Goal: Task Accomplishment & Management: Use online tool/utility

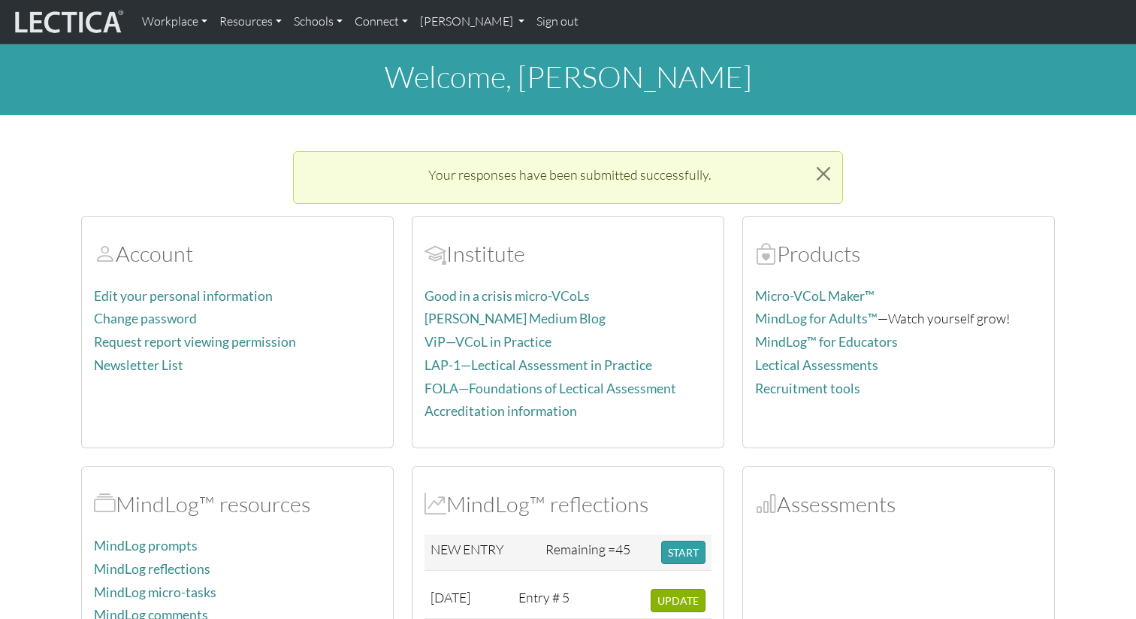
scroll to position [234, 0]
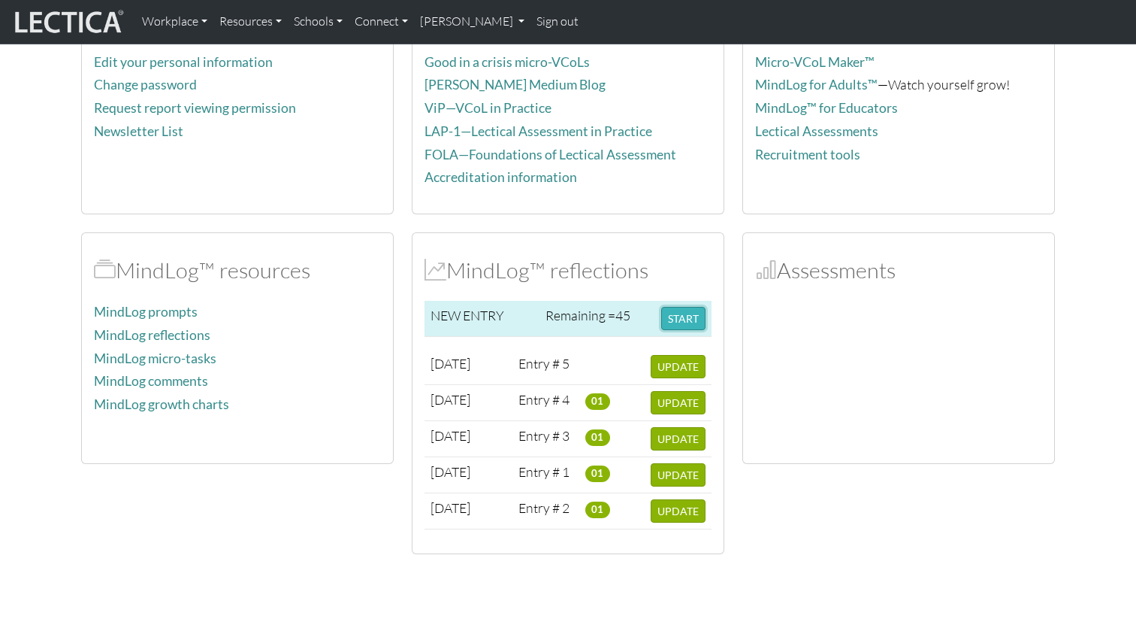
click at [682, 316] on button "START" at bounding box center [683, 318] width 44 height 23
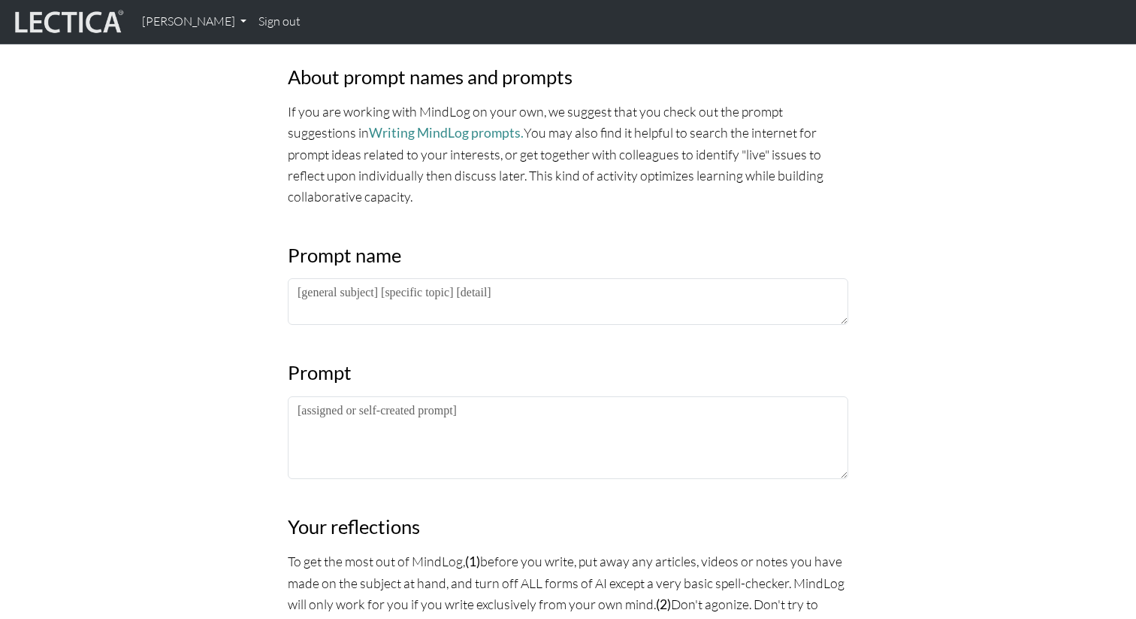
scroll to position [640, 0]
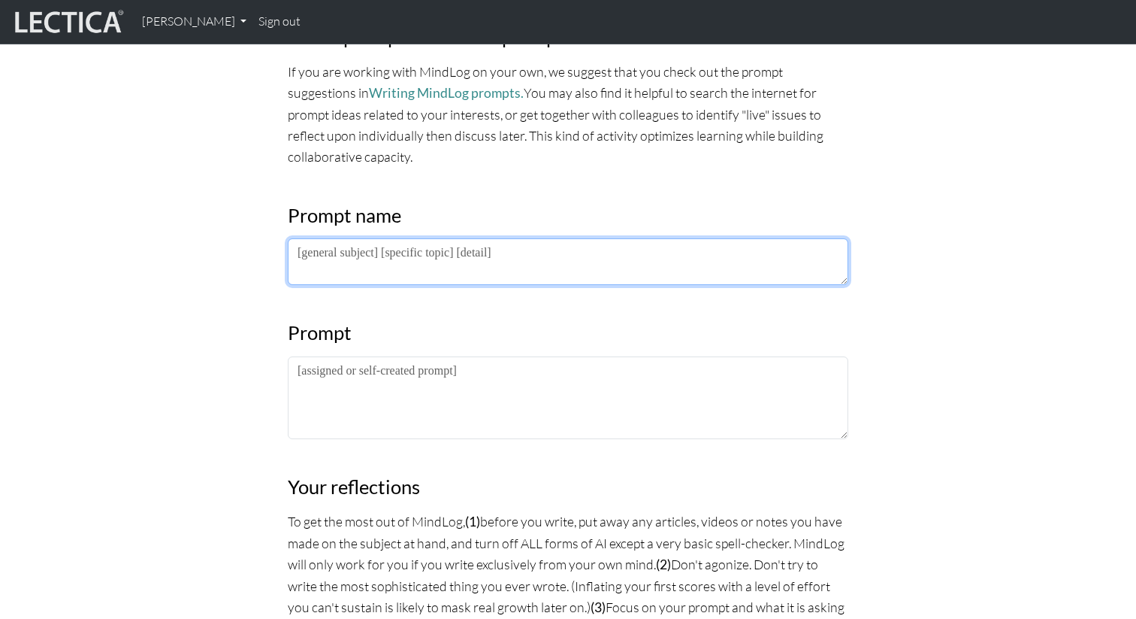
click at [423, 267] on textarea at bounding box center [568, 261] width 561 height 47
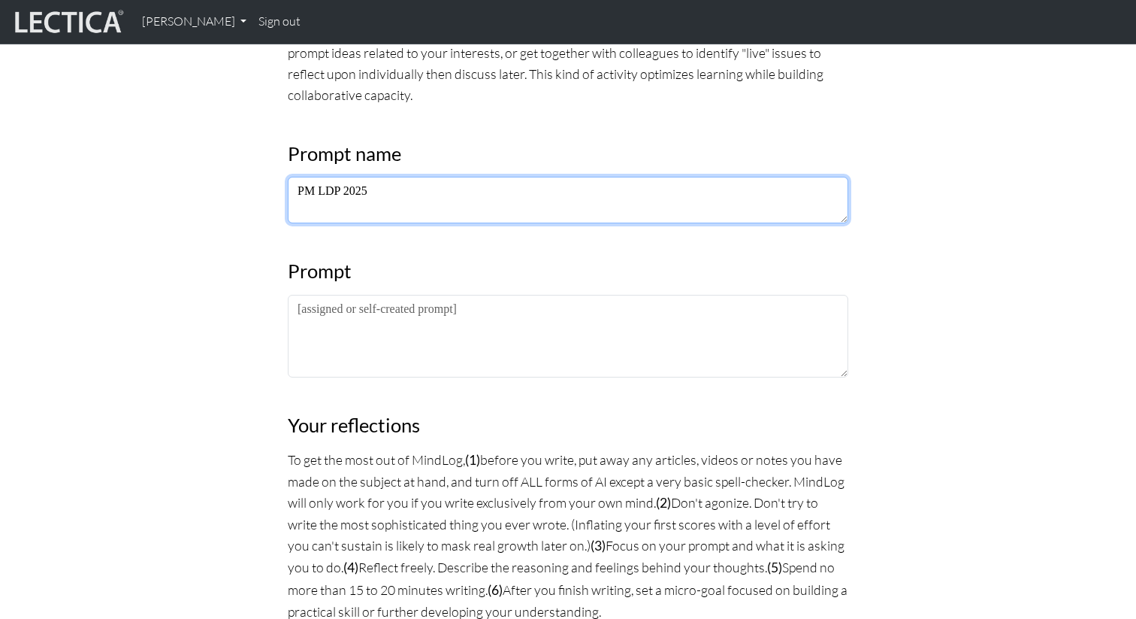
scroll to position [709, 0]
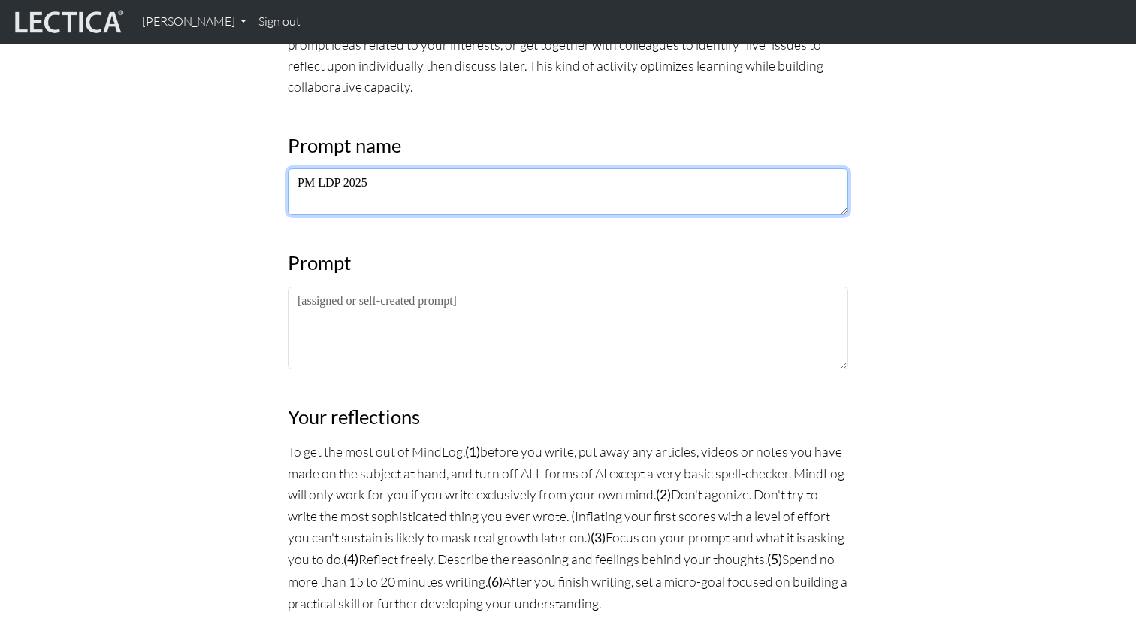
type textarea "PM LDP 2025"
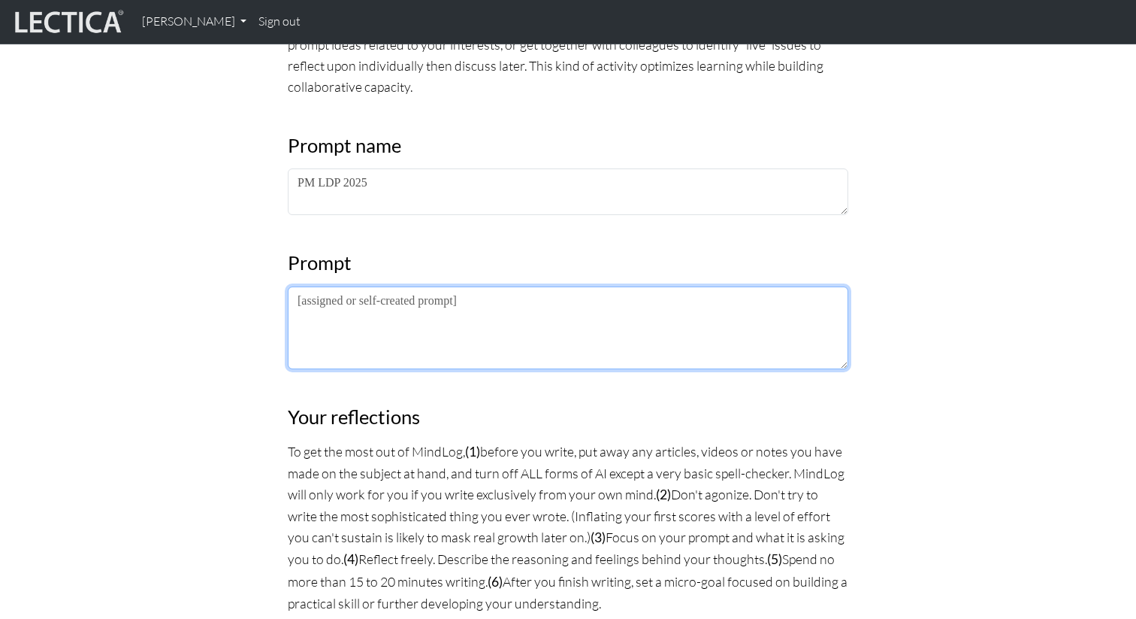
click at [434, 312] on textarea at bounding box center [568, 327] width 561 height 83
paste textarea "Extrospective: What I am noticing about the lectures/frameworks/practices is… I…"
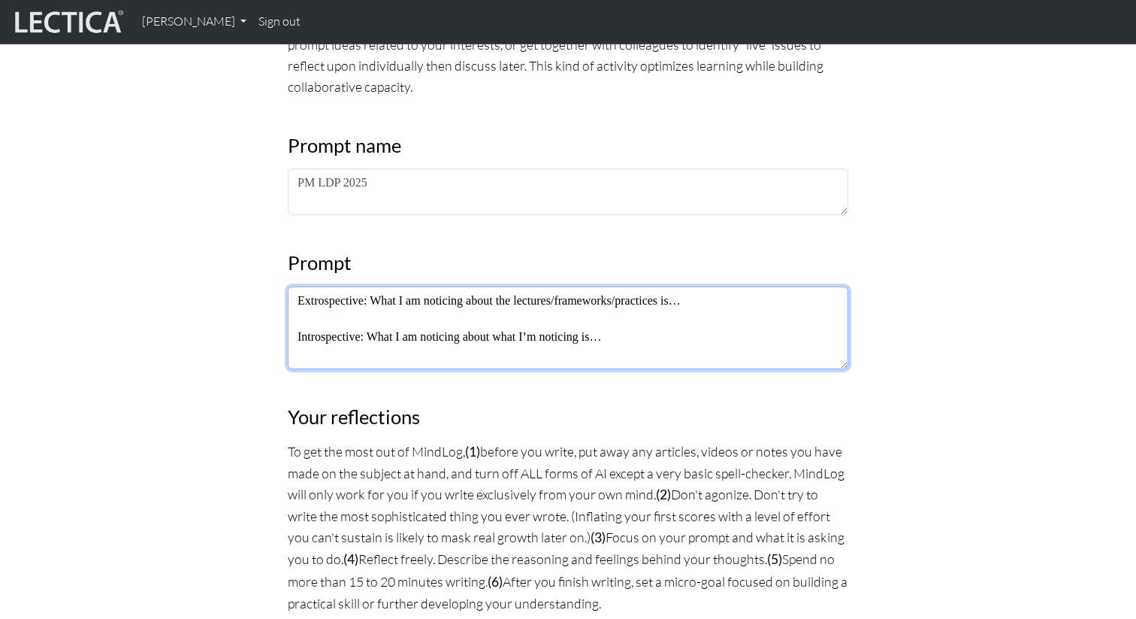
type textarea "Extrospective: What I am noticing about the lectures/frameworks/practices is… I…"
